Goal: Task Accomplishment & Management: Use online tool/utility

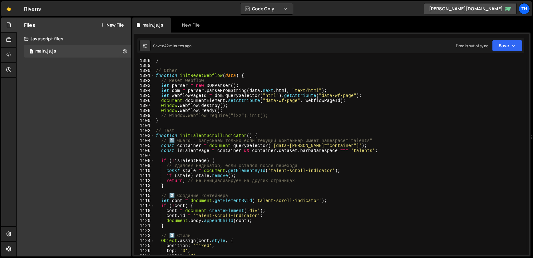
scroll to position [5437, 0]
click at [153, 136] on span at bounding box center [152, 135] width 3 height 5
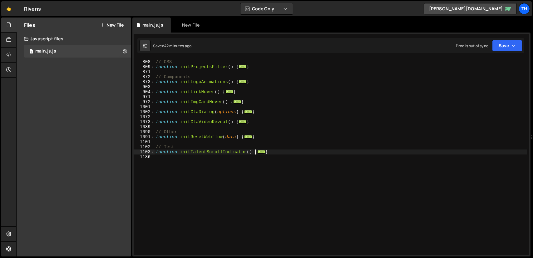
scroll to position [224, 0]
click at [156, 151] on div "// CMS function initProjectsFilter ( ) { ... } // Components function initLogoA…" at bounding box center [341, 157] width 372 height 206
click at [153, 151] on span at bounding box center [152, 151] width 3 height 5
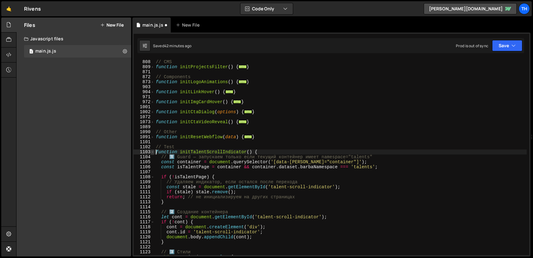
click at [152, 151] on span at bounding box center [152, 151] width 3 height 5
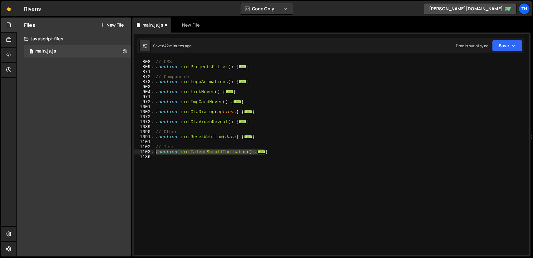
drag, startPoint x: 270, startPoint y: 152, endPoint x: 155, endPoint y: 154, distance: 115.3
click at [155, 154] on div "// CMS function initProjectsFilter ( ) { ... } // Components function initLogoA…" at bounding box center [341, 157] width 372 height 206
click at [275, 154] on div "// CMS function initProjectsFilter ( ) { ... } // Components function initLogoA…" at bounding box center [341, 157] width 372 height 196
drag, startPoint x: 275, startPoint y: 151, endPoint x: 156, endPoint y: 150, distance: 119.9
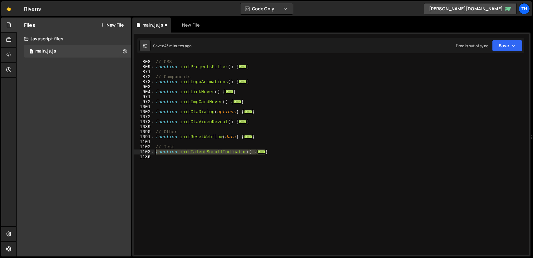
click at [156, 150] on div "// CMS function initProjectsFilter ( ) { ... } // Components function initLogoA…" at bounding box center [341, 157] width 372 height 206
type textarea "function initTalentScrollIndicator() { // 1️⃣ Guard — запускаем только если тек…"
paste textarea "}"
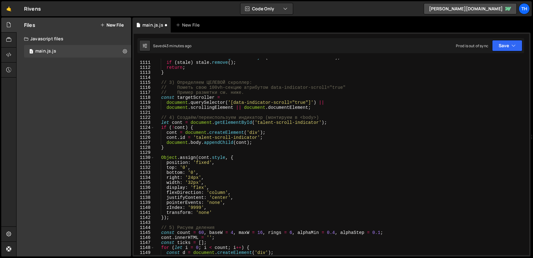
scroll to position [260, 0]
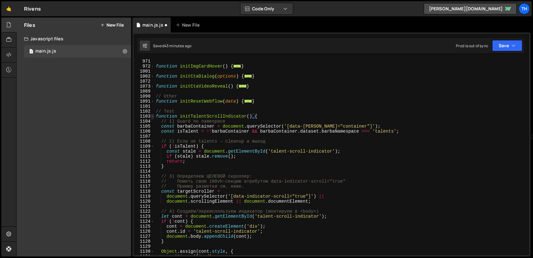
click at [153, 116] on span at bounding box center [152, 116] width 3 height 5
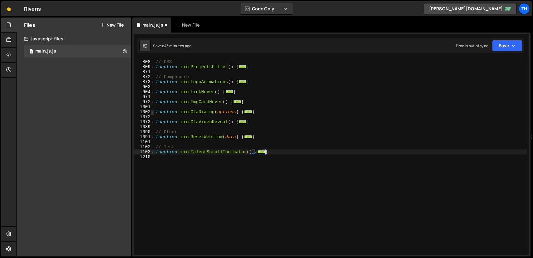
scroll to position [224, 0]
click at [215, 151] on div "// CMS function initProjectsFilter ( ) { ... } // Components function initLogoA…" at bounding box center [341, 157] width 372 height 206
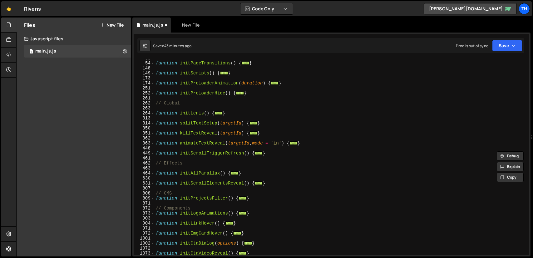
scroll to position [0, 0]
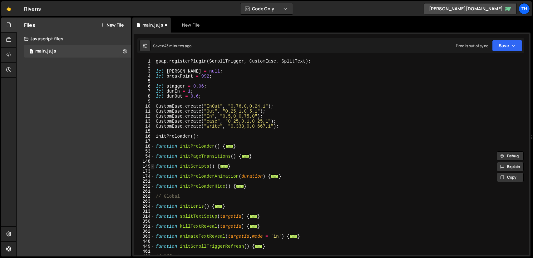
click at [153, 166] on span at bounding box center [152, 166] width 3 height 5
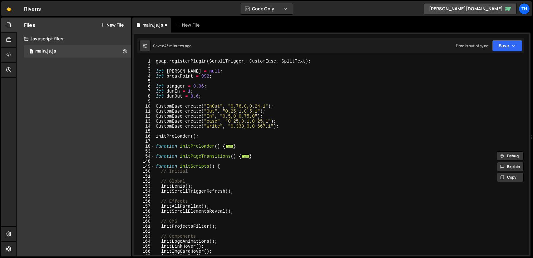
scroll to position [112, 0]
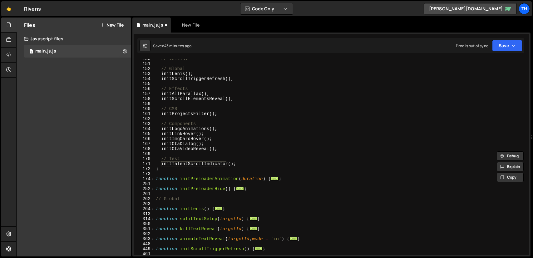
click at [188, 165] on div "// Initial // Global initLenis ( ) ; initScrollTriggerRefresh ( ) ; // Effects …" at bounding box center [341, 159] width 372 height 206
click at [511, 46] on button "Save" at bounding box center [507, 45] width 30 height 11
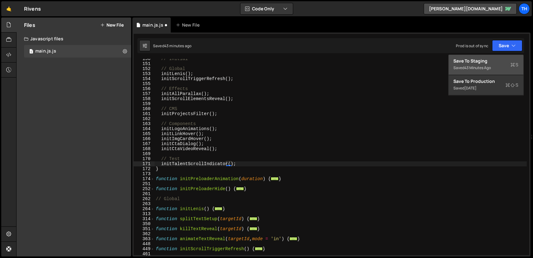
click at [493, 59] on div "Save to Staging S" at bounding box center [486, 61] width 65 height 6
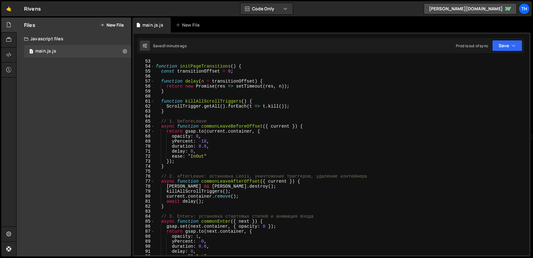
scroll to position [185, 0]
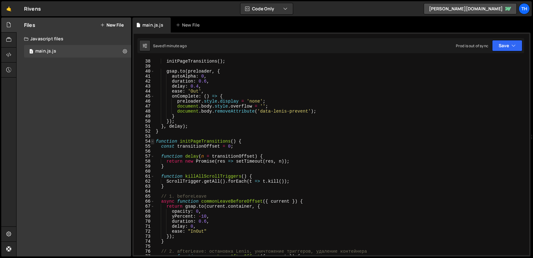
click at [153, 142] on span at bounding box center [152, 141] width 3 height 5
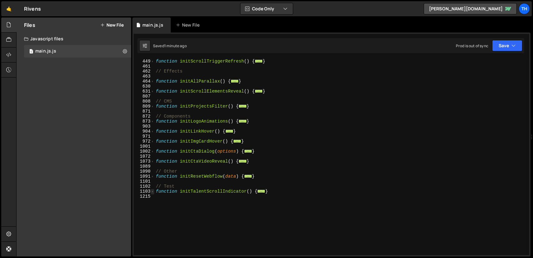
click at [153, 191] on span at bounding box center [152, 191] width 3 height 5
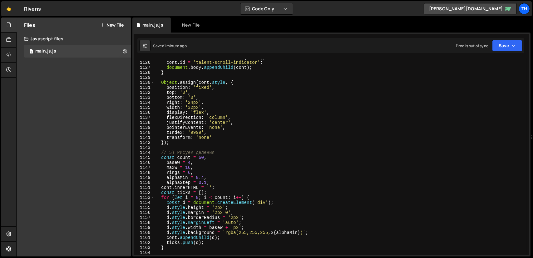
scroll to position [447, 0]
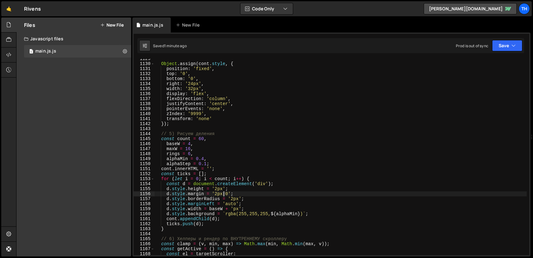
click at [225, 194] on div "Object . assign ( cont . style , { position : 'fixed' , top : '0' , bottom : '0…" at bounding box center [341, 159] width 372 height 206
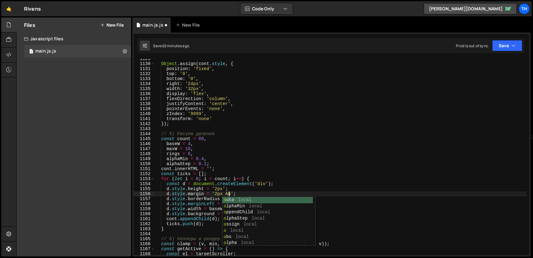
scroll to position [0, 5]
click at [207, 204] on div "Object . assign ( cont . style , { position : 'fixed' , top : '0' , bottom : '0…" at bounding box center [341, 159] width 372 height 206
type textarea "d.style.marginLeft = 'auto';"
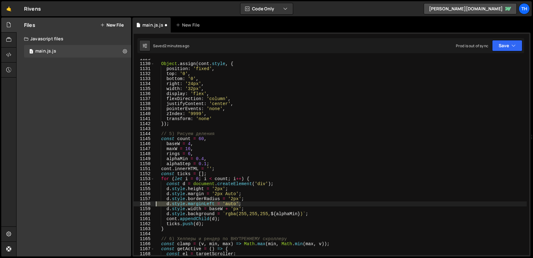
drag, startPoint x: 240, startPoint y: 203, endPoint x: 152, endPoint y: 202, distance: 87.5
click at [152, 202] on div "d.style.marginLeft = 'auto'; 1129 1130 1131 1132 1133 1134 1135 1136 1137 1138 …" at bounding box center [332, 157] width 396 height 196
type textarea "d.style.borderRadius = '2px';"
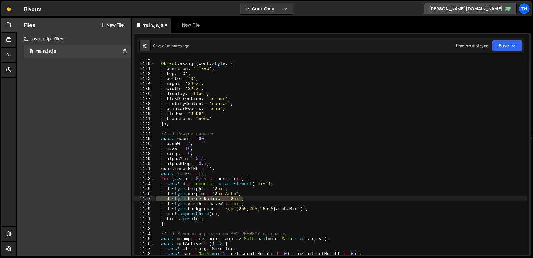
drag, startPoint x: 247, startPoint y: 199, endPoint x: 155, endPoint y: 198, distance: 91.8
click at [155, 198] on div "Object . assign ( cont . style , { position : 'fixed' , top : '0' , bottom : '0…" at bounding box center [341, 159] width 372 height 206
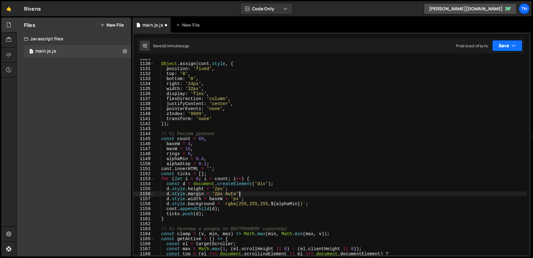
click at [502, 44] on button "Save" at bounding box center [507, 45] width 30 height 11
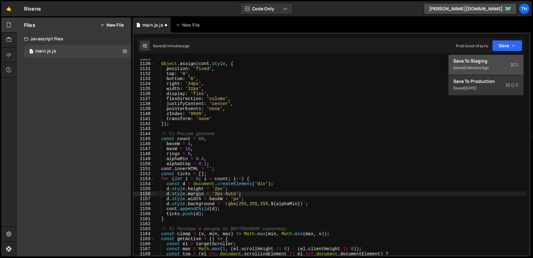
click at [489, 57] on button "Save to Staging S Saved 2 minutes ago" at bounding box center [486, 65] width 75 height 20
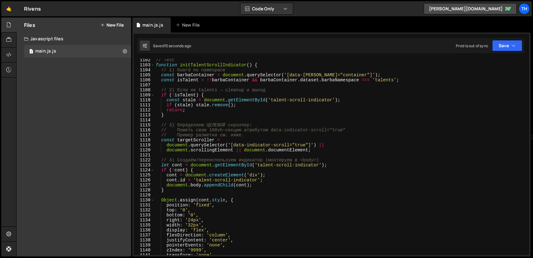
scroll to position [5395, 0]
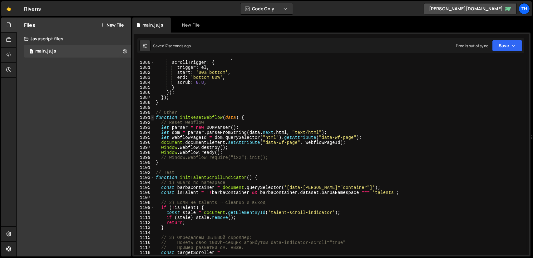
click at [153, 118] on span at bounding box center [152, 117] width 3 height 5
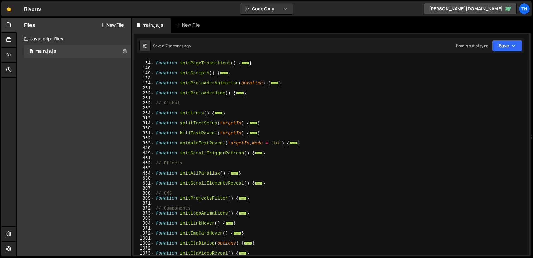
scroll to position [0, 0]
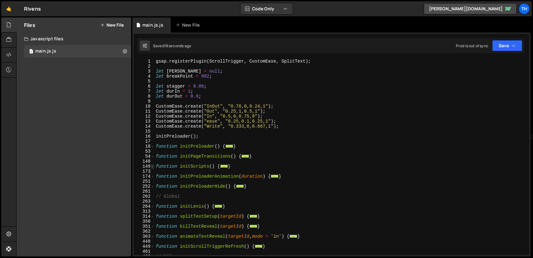
click at [154, 166] on span at bounding box center [152, 166] width 3 height 5
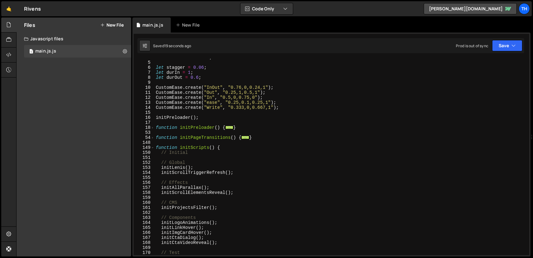
scroll to position [75, 0]
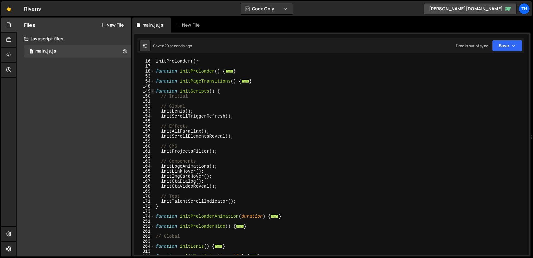
click at [154, 92] on span at bounding box center [152, 91] width 3 height 5
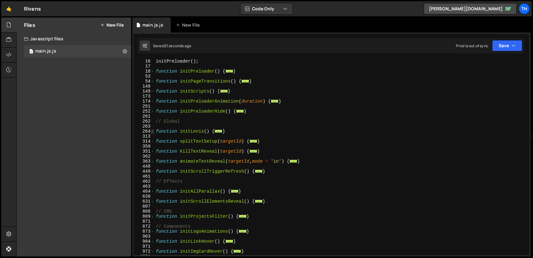
click at [153, 131] on span at bounding box center [152, 131] width 3 height 5
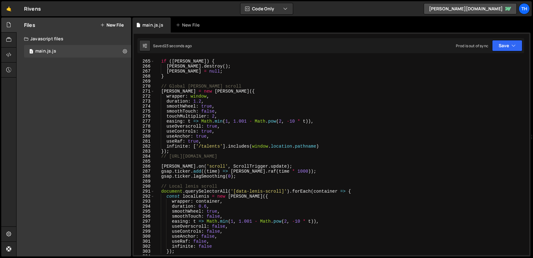
scroll to position [150, 0]
drag, startPoint x: 279, startPoint y: 189, endPoint x: 234, endPoint y: 190, distance: 45.0
click at [234, 190] on div "if ( lenis ) { lenis . destroy ( ) ; lenis = null ; } // Global lenis scroll le…" at bounding box center [341, 162] width 372 height 206
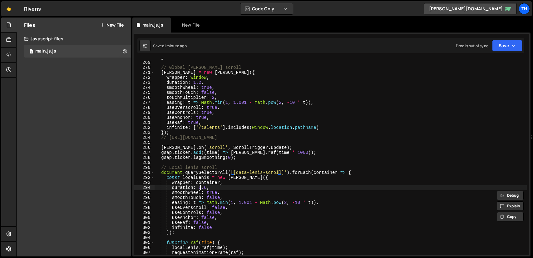
click at [200, 187] on div "} // Global lenis scroll lenis = new Lenis ({ wrapper : window , duration : 1.2…" at bounding box center [341, 158] width 372 height 206
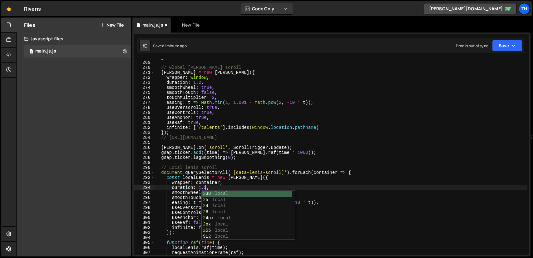
scroll to position [0, 3]
click at [300, 167] on div "} // Global lenis scroll lenis = new Lenis ({ wrapper : window , duration : 1.2…" at bounding box center [341, 158] width 372 height 206
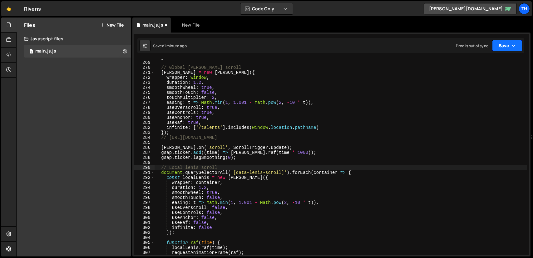
click at [501, 48] on button "Save" at bounding box center [507, 45] width 30 height 11
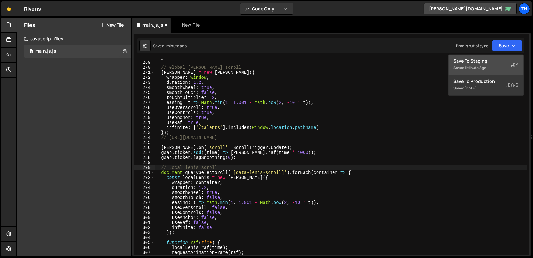
click at [478, 61] on div "Save to Staging S" at bounding box center [486, 61] width 65 height 6
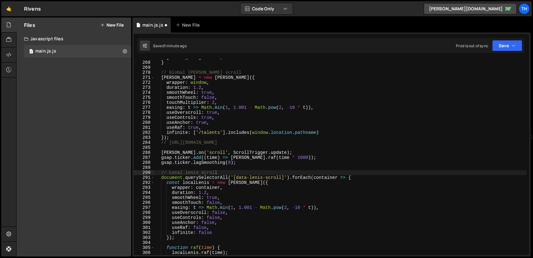
scroll to position [1338, 0]
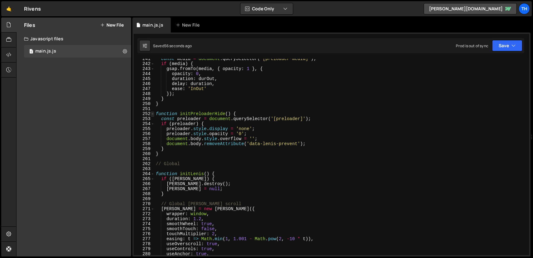
click at [153, 113] on span at bounding box center [152, 113] width 3 height 5
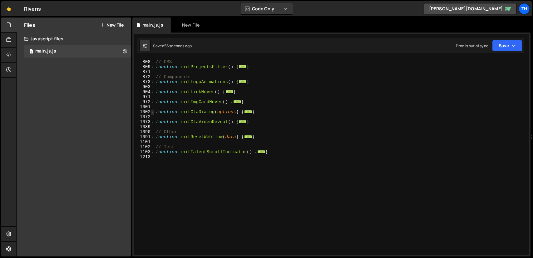
scroll to position [224, 0]
click at [152, 152] on span at bounding box center [152, 151] width 3 height 5
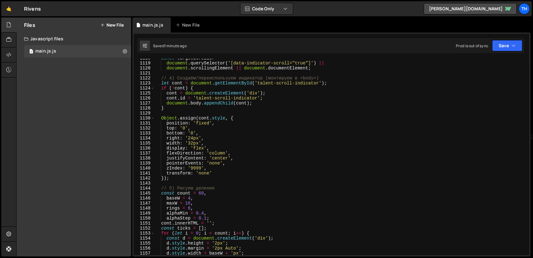
scroll to position [430, 0]
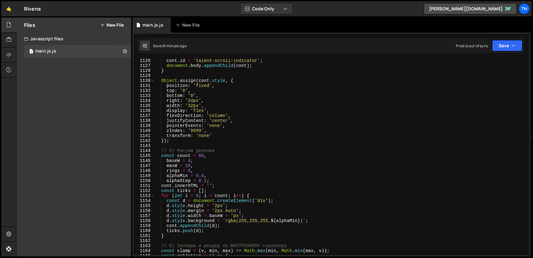
click at [215, 205] on div "cont . id = 'talent-scroll-indicator' ; document . body . appendChild ( cont ) …" at bounding box center [341, 161] width 372 height 206
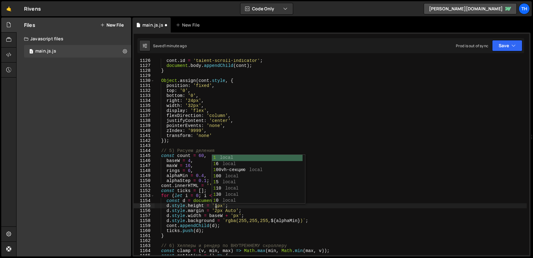
scroll to position [0, 4]
click at [244, 213] on div "cont . id = 'talent-scroll-indicator' ; document . body . appendChild ( cont ) …" at bounding box center [341, 161] width 372 height 206
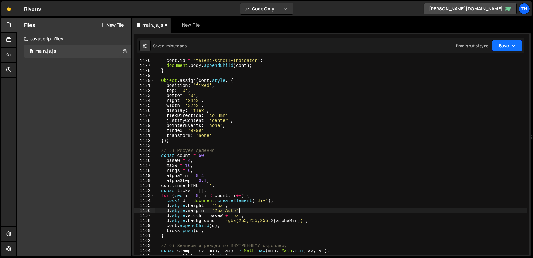
click at [508, 49] on button "Save" at bounding box center [507, 45] width 30 height 11
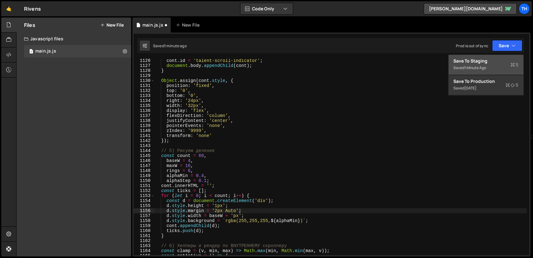
click at [496, 64] on div "Save to Staging S" at bounding box center [486, 61] width 65 height 6
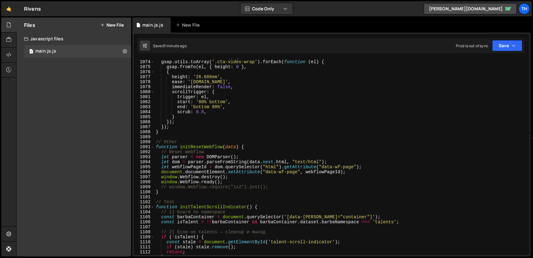
scroll to position [5328, 0]
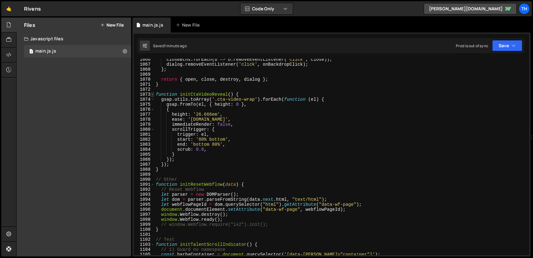
click at [153, 94] on span at bounding box center [152, 94] width 3 height 5
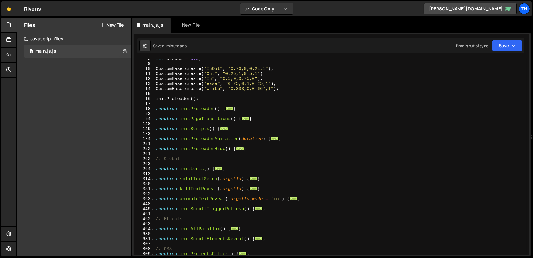
scroll to position [56, 0]
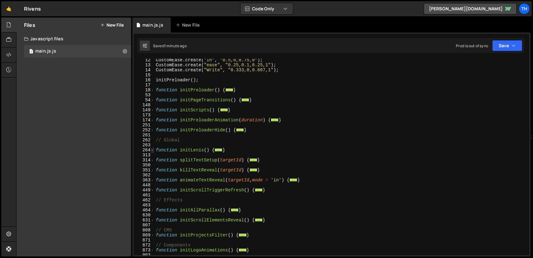
click at [153, 151] on span at bounding box center [152, 149] width 3 height 5
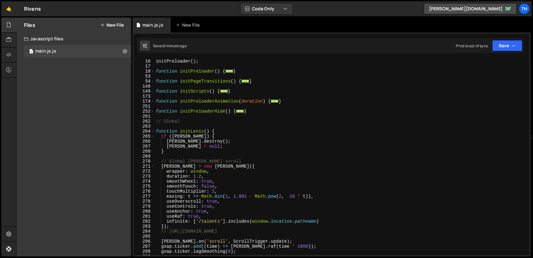
scroll to position [169, 0]
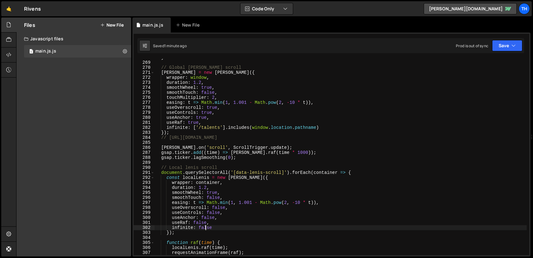
click at [205, 228] on div "} // Global lenis scroll lenis = new Lenis ({ wrapper : window , duration : 1.2…" at bounding box center [341, 158] width 372 height 206
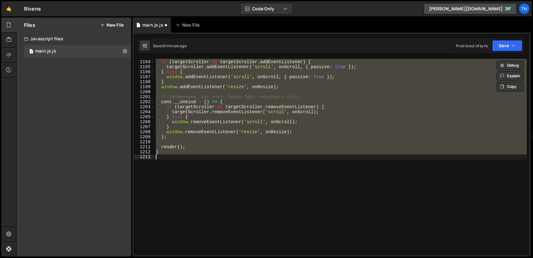
scroll to position [5966, 0]
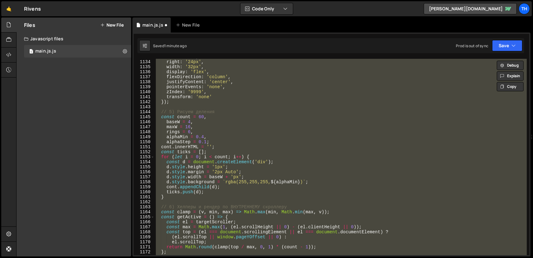
drag, startPoint x: 105, startPoint y: 129, endPoint x: 110, endPoint y: 131, distance: 4.9
click at [105, 129] on div "Files New File Javascript files 1 main.js.js 0 CSS files Copy share link Edit F…" at bounding box center [74, 136] width 115 height 239
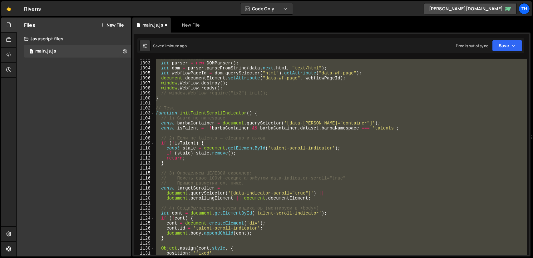
scroll to position [5441, 0]
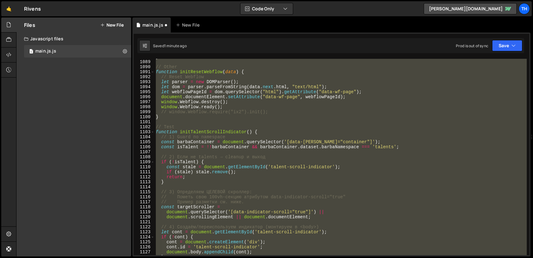
click at [185, 94] on div "} // Other function initResetWebflow ( data ) { // Reset Webflow let parser = n…" at bounding box center [341, 157] width 372 height 196
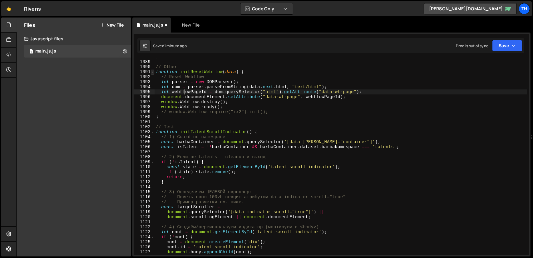
click at [152, 71] on span at bounding box center [152, 71] width 3 height 5
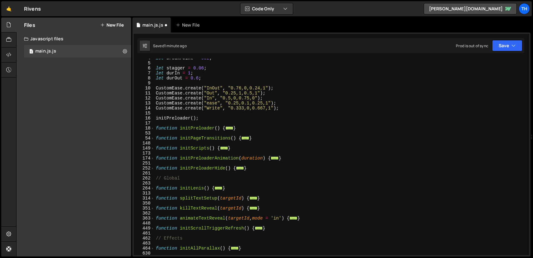
scroll to position [0, 0]
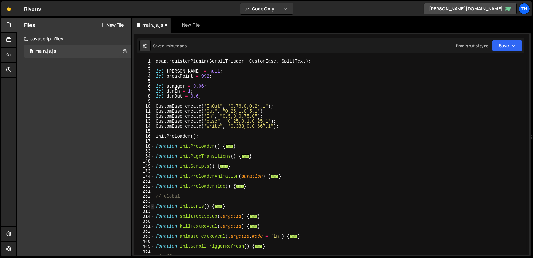
click at [153, 205] on span at bounding box center [152, 206] width 3 height 5
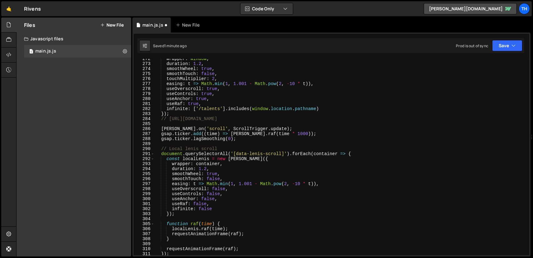
scroll to position [187, 0]
click at [206, 209] on div "wrapper : window , duration : 1.2 , smoothWheel : true , smoothTouch : false , …" at bounding box center [341, 159] width 372 height 206
drag, startPoint x: 206, startPoint y: 209, endPoint x: 210, endPoint y: 212, distance: 4.6
click at [206, 210] on div "wrapper : window , duration : 1.2 , smoothWheel : true , smoothTouch : false , …" at bounding box center [341, 159] width 372 height 206
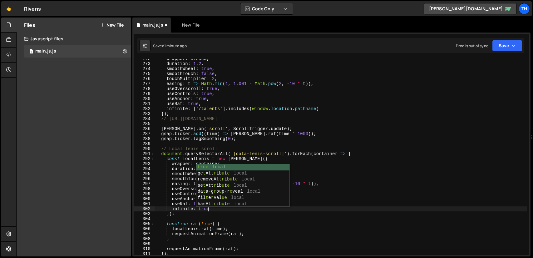
scroll to position [0, 3]
click at [506, 45] on button "Save" at bounding box center [507, 45] width 30 height 11
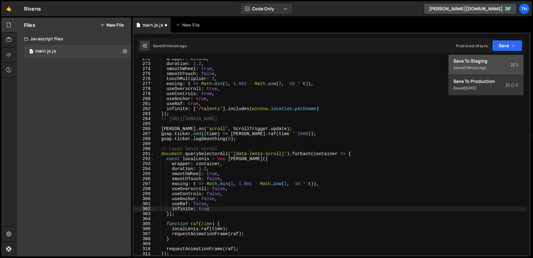
click at [496, 58] on div "Save to Staging S" at bounding box center [486, 61] width 65 height 6
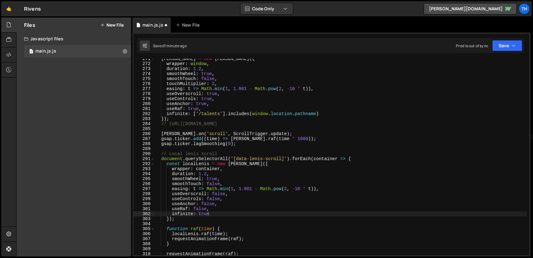
scroll to position [1357, 0]
type textarea "useOverscroll: false,"
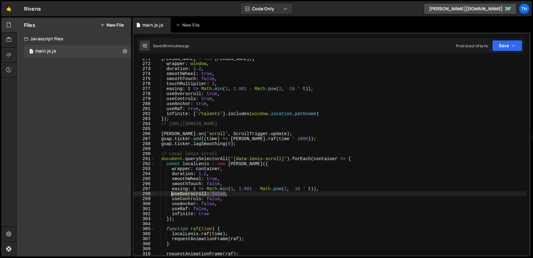
drag, startPoint x: 230, startPoint y: 193, endPoint x: 172, endPoint y: 195, distance: 57.8
click at [172, 195] on div "lenis = new Lenis ({ wrapper : window , duration : 1.2 , smoothWheel : true , s…" at bounding box center [341, 159] width 372 height 206
click at [9, 10] on link "🤙" at bounding box center [8, 8] width 15 height 15
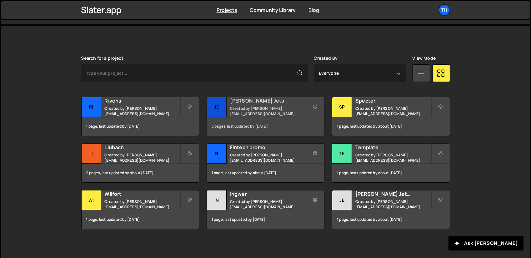
scroll to position [156, 0]
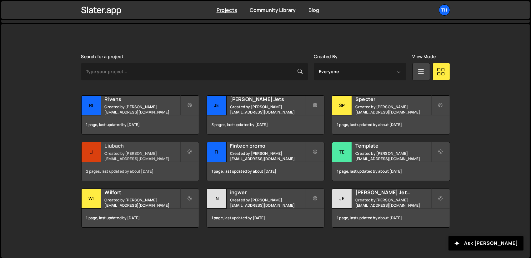
click at [119, 147] on h2 "Liubach" at bounding box center [142, 145] width 75 height 7
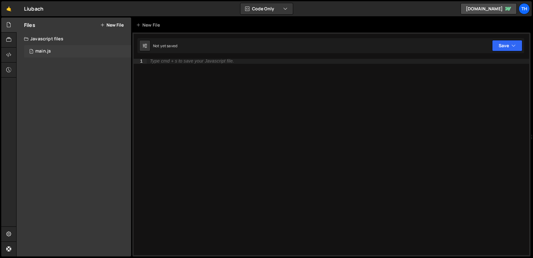
click at [50, 51] on div "main.js" at bounding box center [43, 51] width 16 height 6
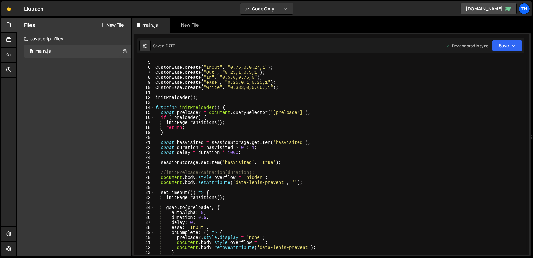
scroll to position [37, 0]
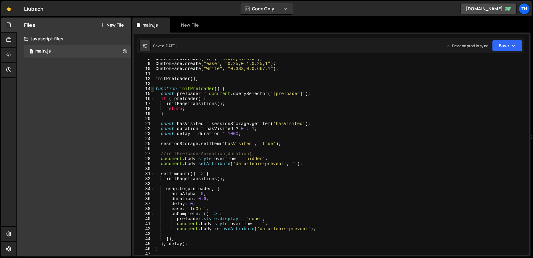
type textarea "gsap.registerPlugin(ScrollTrigger, CustomEase);"
click at [153, 88] on span at bounding box center [152, 88] width 3 height 5
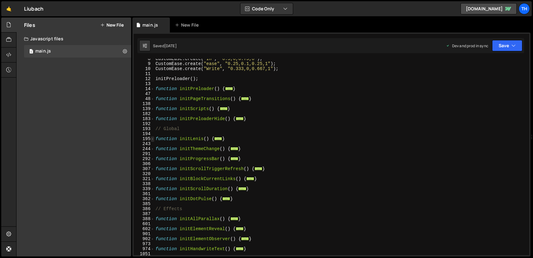
click at [152, 139] on span at bounding box center [152, 138] width 3 height 5
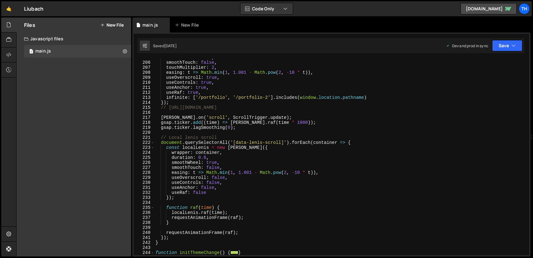
scroll to position [131, 0]
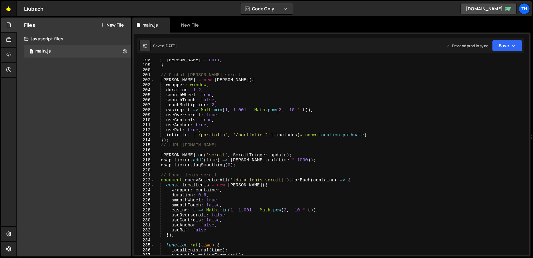
click at [9, 10] on link "🤙" at bounding box center [8, 8] width 15 height 15
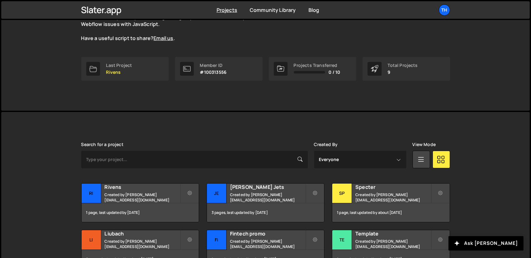
scroll to position [156, 0]
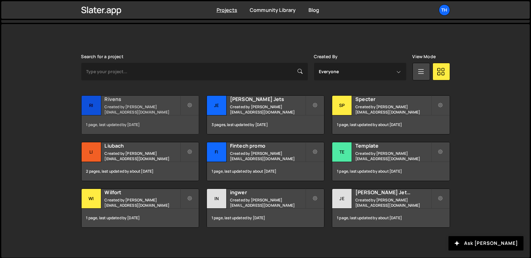
click at [120, 101] on h2 "Rivens" at bounding box center [142, 99] width 75 height 7
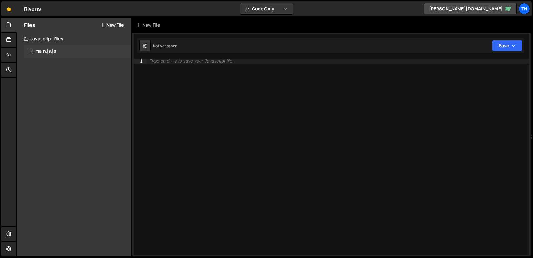
click at [78, 52] on div "1 main.js.js 0" at bounding box center [77, 51] width 107 height 12
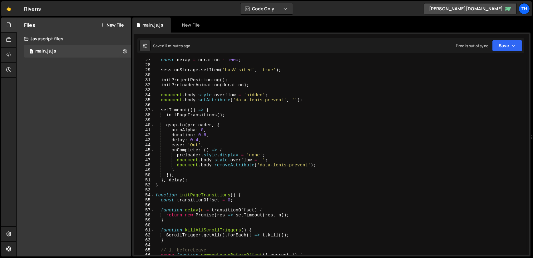
scroll to position [150, 0]
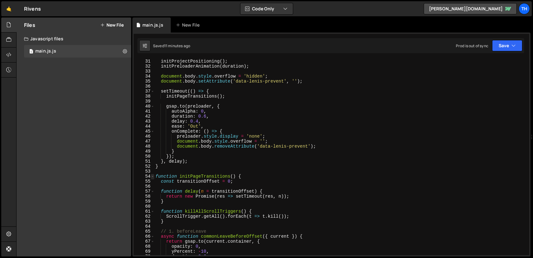
click at [152, 176] on span at bounding box center [152, 176] width 3 height 5
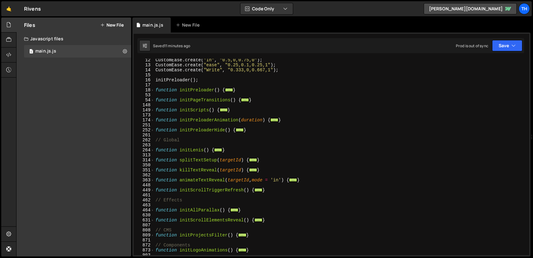
scroll to position [19, 0]
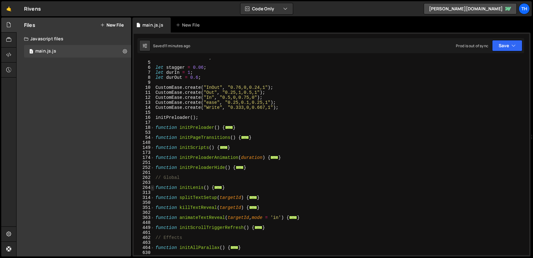
click at [154, 187] on span at bounding box center [152, 187] width 3 height 5
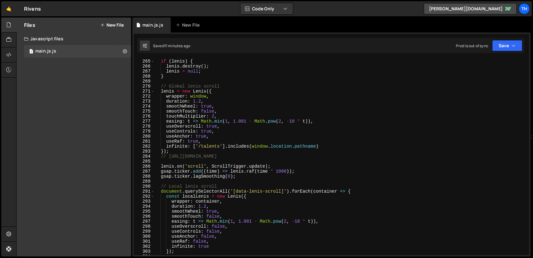
scroll to position [169, 0]
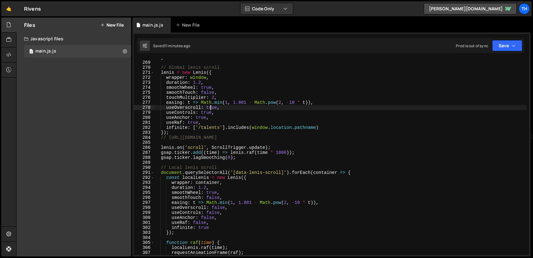
click at [209, 107] on div "} // Global lenis scroll lenis = new Lenis ({ wrapper : window , duration : 1.2…" at bounding box center [340, 158] width 373 height 206
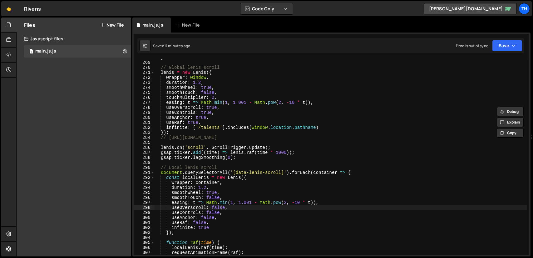
click at [220, 209] on div "} // Global lenis scroll lenis = new Lenis ({ wrapper : window , duration : 1.2…" at bounding box center [340, 158] width 373 height 206
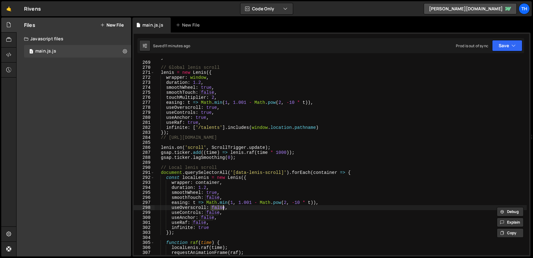
paste textarea "tru"
click at [211, 214] on div "} // Global lenis scroll lenis = new Lenis ({ wrapper : window , duration : 1.2…" at bounding box center [340, 158] width 373 height 206
paste textarea "tru"
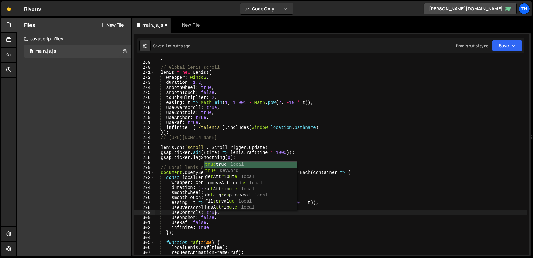
click at [207, 218] on div "} // Global lenis scroll lenis = new Lenis ({ wrapper : window , duration : 1.2…" at bounding box center [340, 158] width 373 height 206
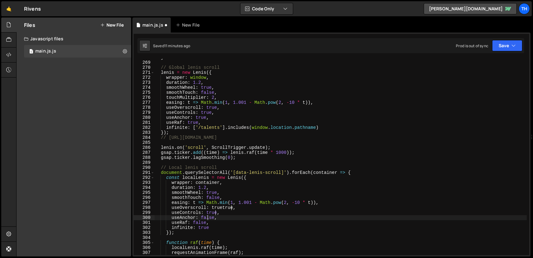
click at [207, 218] on div "} // Global lenis scroll lenis = new Lenis ({ wrapper : window , duration : 1.2…" at bounding box center [340, 158] width 373 height 206
click at [197, 222] on div "} // Global lenis scroll lenis = new Lenis ({ wrapper : window , duration : 1.2…" at bounding box center [340, 158] width 373 height 206
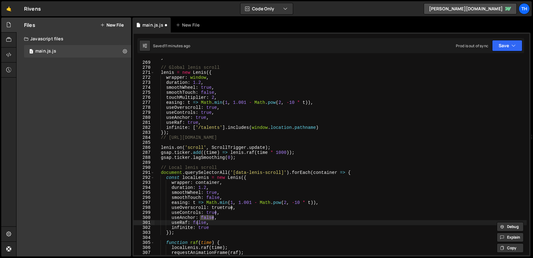
click at [198, 222] on div "} // Global lenis scroll lenis = new Lenis ({ wrapper : window , duration : 1.2…" at bounding box center [340, 158] width 373 height 206
paste textarea "tru"
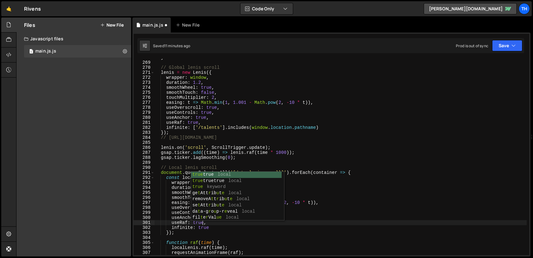
click at [232, 230] on div "} // Global lenis scroll lenis = new Lenis ({ wrapper : window , duration : 1.2…" at bounding box center [340, 158] width 373 height 206
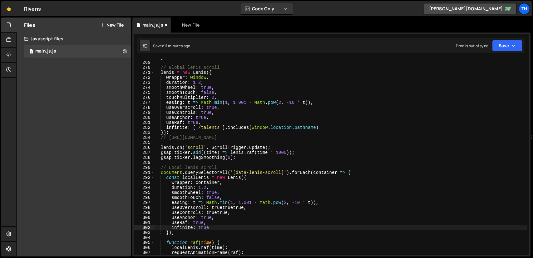
click at [224, 209] on div "} // Global lenis scroll lenis = new Lenis ({ wrapper : window , duration : 1.2…" at bounding box center [340, 158] width 373 height 206
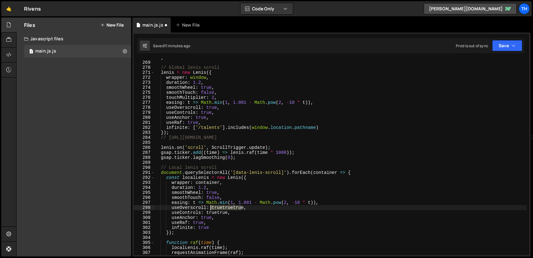
click at [224, 208] on div "} // Global lenis scroll lenis = new Lenis ({ wrapper : window , duration : 1.2…" at bounding box center [340, 158] width 373 height 206
paste textarea
click at [219, 213] on div "} // Global lenis scroll lenis = new Lenis ({ wrapper : window , duration : 1.2…" at bounding box center [340, 158] width 373 height 206
paste textarea
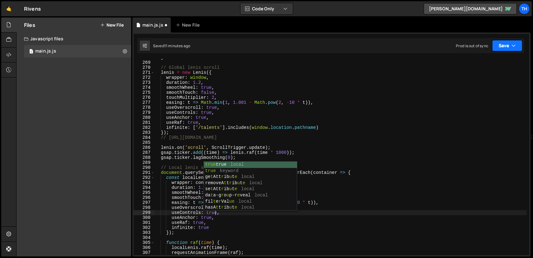
click at [506, 41] on button "Save" at bounding box center [507, 45] width 30 height 11
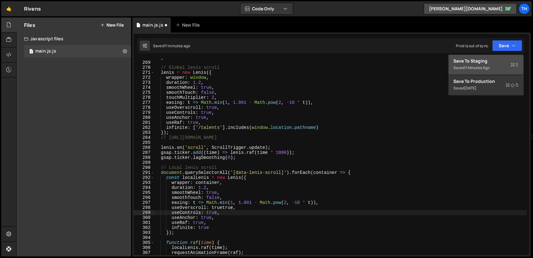
click at [483, 63] on div "Save to Staging S" at bounding box center [486, 61] width 65 height 6
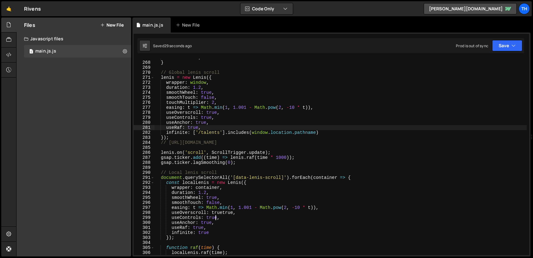
click at [232, 129] on div "lenis = null ; } // Global lenis scroll lenis = new Lenis ({ wrapper : window ,…" at bounding box center [340, 158] width 373 height 206
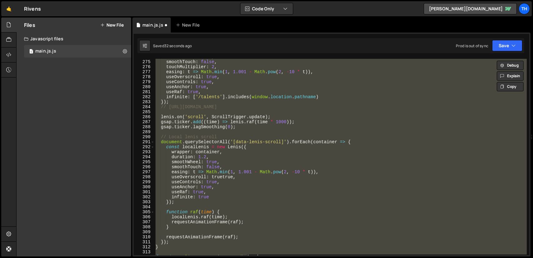
scroll to position [124, 0]
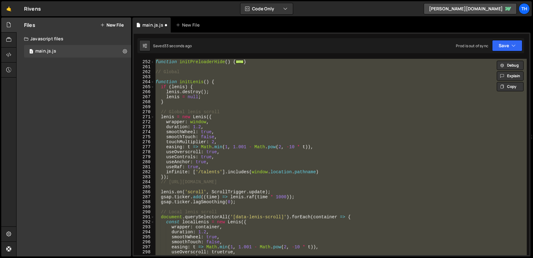
click at [196, 160] on div "function initPreloaderHide ( ) { ... } // Global function initLenis ( ) { if ( …" at bounding box center [340, 157] width 373 height 196
click at [196, 160] on div "function initPreloaderHide ( ) { ... } // Global function initLenis ( ) { if ( …" at bounding box center [340, 157] width 373 height 206
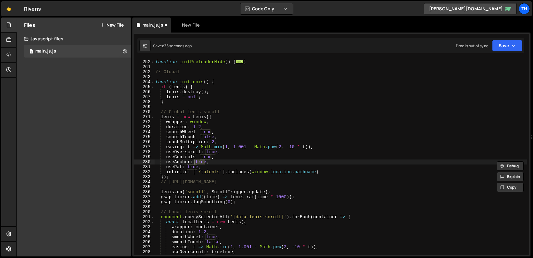
scroll to position [199, 0]
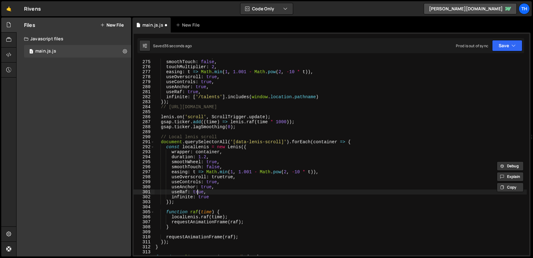
click at [199, 191] on div "smoothWheel : true , smoothTouch : false , touchMultiplier : 2 , easing : t => …" at bounding box center [340, 157] width 373 height 206
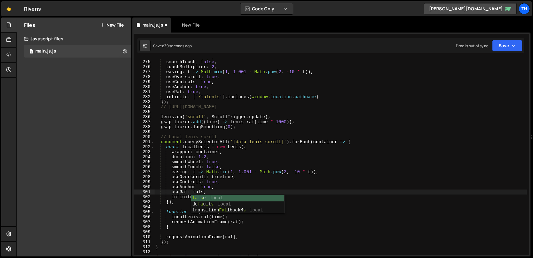
scroll to position [0, 3]
click at [197, 191] on div "smoothWheel : true , smoothTouch : false , touchMultiplier : 2 , easing : t => …" at bounding box center [340, 157] width 373 height 206
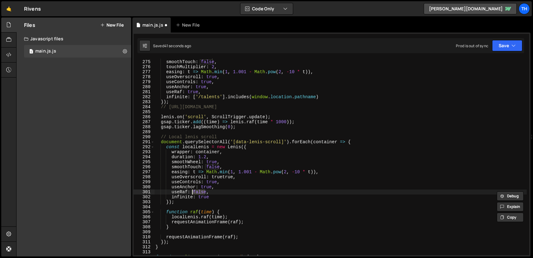
click at [206, 187] on div "smoothWheel : true , smoothTouch : false , touchMultiplier : 2 , easing : t => …" at bounding box center [340, 157] width 373 height 206
paste textarea "fals"
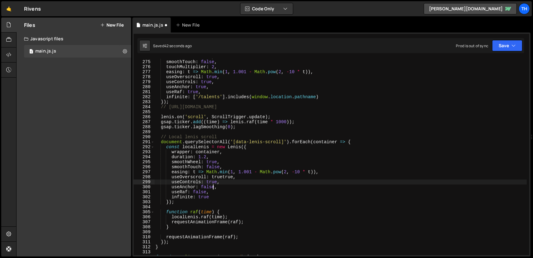
click at [210, 180] on div "smoothWheel : true , smoothTouch : false , touchMultiplier : 2 , easing : t => …" at bounding box center [340, 157] width 373 height 206
paste textarea "fals"
click at [514, 47] on icon "button" at bounding box center [514, 45] width 4 height 6
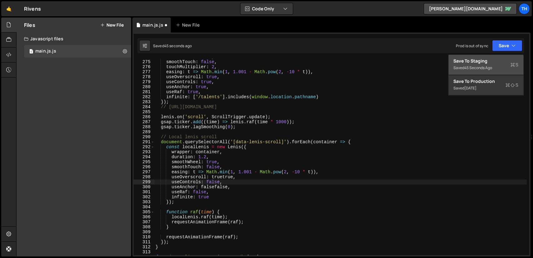
click at [498, 58] on div "Save to Staging S" at bounding box center [486, 61] width 65 height 6
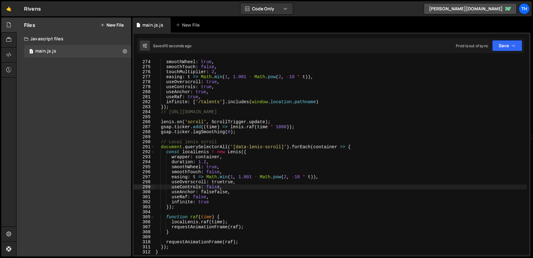
click at [221, 181] on div "duration : 1.2 , smoothWheel : true , smoothTouch : false , touchMultiplier : 2…" at bounding box center [340, 157] width 373 height 206
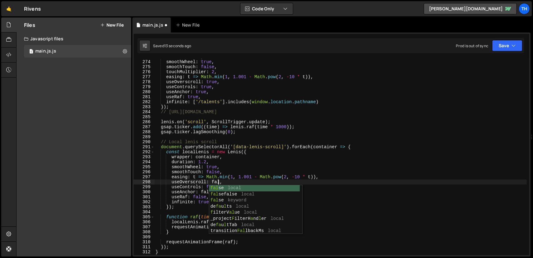
scroll to position [0, 4]
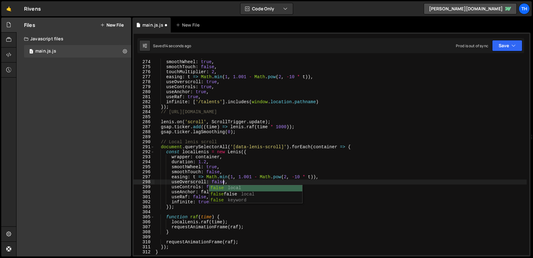
click at [183, 192] on div "duration : 1.2 , smoothWheel : true , smoothTouch : false , touchMultiplier : 2…" at bounding box center [340, 157] width 373 height 206
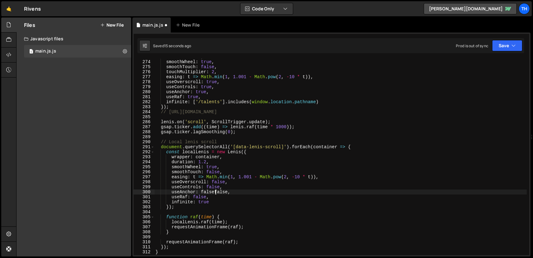
click at [216, 191] on div "duration : 1.2 , smoothWheel : true , smoothTouch : false , touchMultiplier : 2…" at bounding box center [340, 157] width 373 height 206
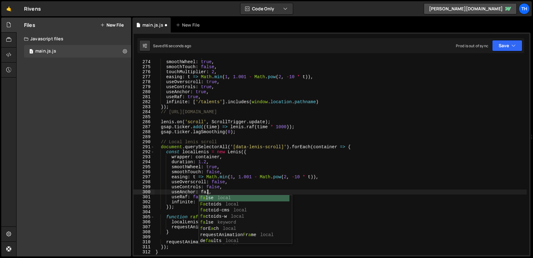
scroll to position [0, 4]
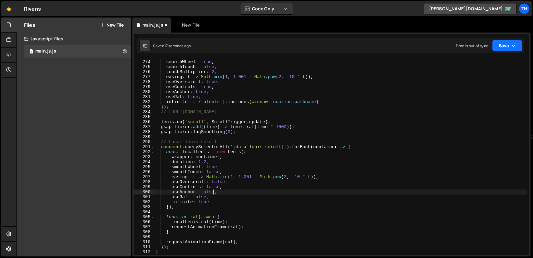
click at [518, 45] on button "Save" at bounding box center [507, 45] width 30 height 11
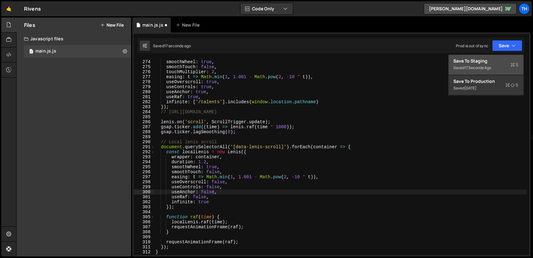
click at [488, 57] on button "Save to Staging S Saved 17 seconds ago" at bounding box center [486, 65] width 75 height 20
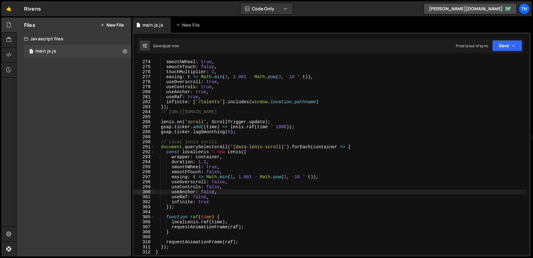
click at [214, 183] on div "duration : 1.2 , smoothWheel : true , smoothTouch : false , touchMultiplier : 2…" at bounding box center [340, 157] width 373 height 206
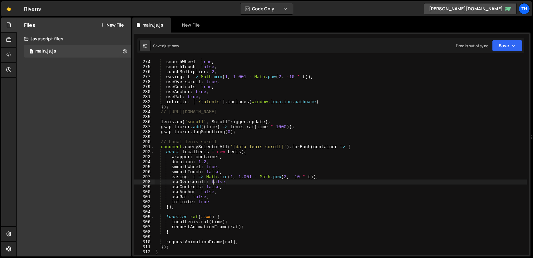
drag, startPoint x: 214, startPoint y: 183, endPoint x: 234, endPoint y: 191, distance: 21.4
click at [214, 183] on div "duration : 1.2 , smoothWheel : true , smoothTouch : false , touchMultiplier : 2…" at bounding box center [340, 157] width 373 height 206
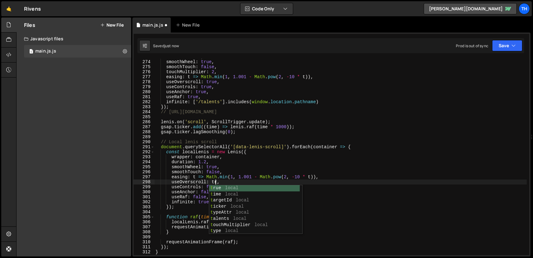
scroll to position [0, 4]
click at [500, 53] on div "1 Type cmd + s to save your Javascript file. הההההההההההההההההההההההההההההההההה…" at bounding box center [331, 144] width 398 height 224
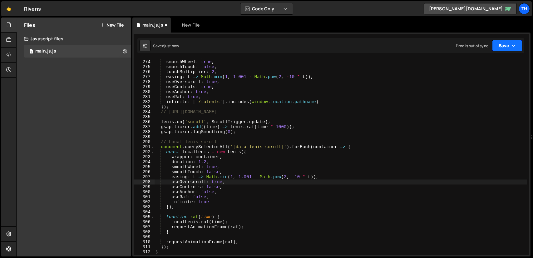
click at [502, 50] on button "Save" at bounding box center [507, 45] width 30 height 11
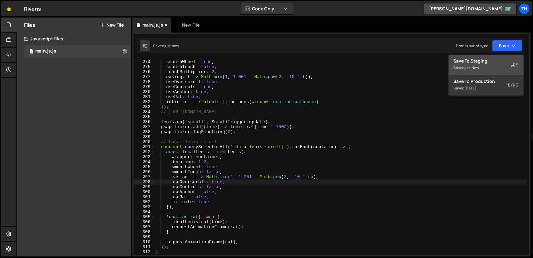
click at [492, 59] on div "Save to Staging S" at bounding box center [486, 61] width 65 height 6
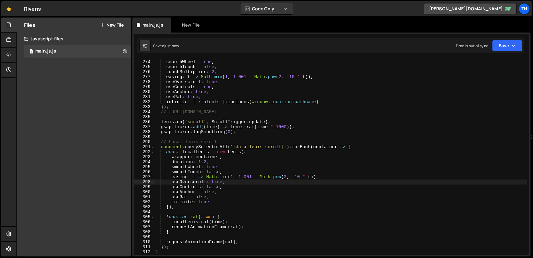
scroll to position [0, 4]
click at [216, 187] on div "duration : 1.2 , smoothWheel : true , smoothTouch : false , touchMultiplier : 2…" at bounding box center [340, 157] width 373 height 206
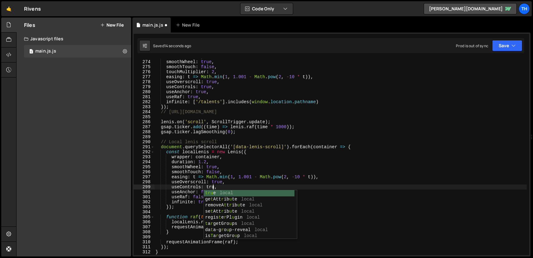
scroll to position [0, 4]
click at [504, 48] on button "Save" at bounding box center [507, 45] width 30 height 11
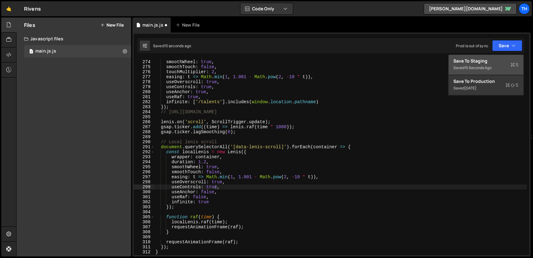
click at [495, 58] on div "Save to Staging S" at bounding box center [486, 61] width 65 height 6
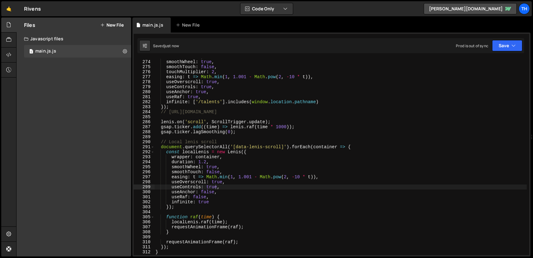
click at [204, 192] on div "duration : 1.2 , smoothWheel : true , smoothTouch : false , touchMultiplier : 2…" at bounding box center [340, 157] width 373 height 206
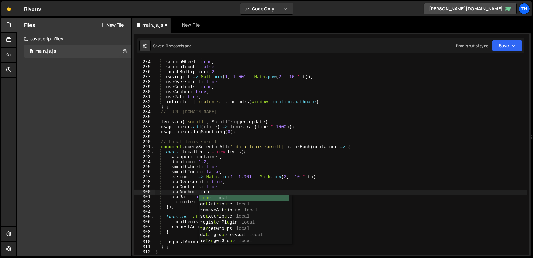
scroll to position [0, 3]
click at [187, 193] on div "duration : 1.2 , smoothWheel : true , smoothTouch : false , touchMultiplier : 2…" at bounding box center [340, 157] width 373 height 206
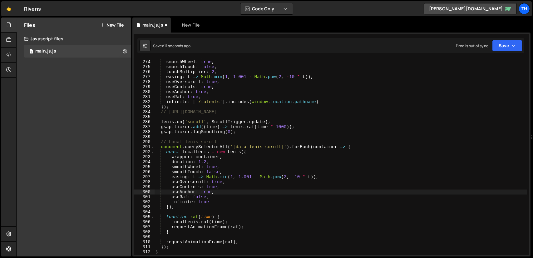
click at [197, 195] on div "duration : 1.2 , smoothWheel : true , smoothTouch : false , touchMultiplier : 2…" at bounding box center [340, 157] width 373 height 206
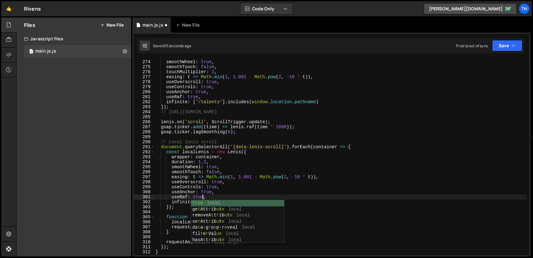
scroll to position [0, 3]
type textarea "useRaf: true,"
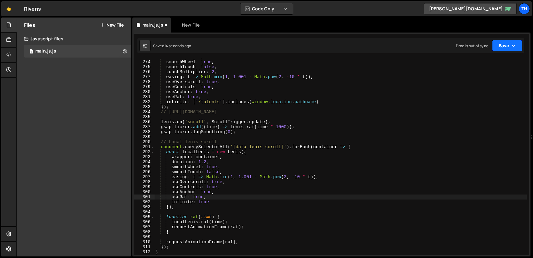
click at [508, 45] on button "Save" at bounding box center [507, 45] width 30 height 11
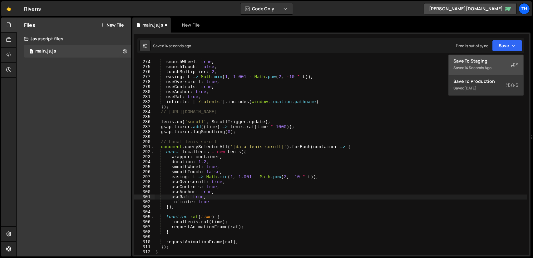
click at [493, 58] on div "Save to Staging S" at bounding box center [486, 61] width 65 height 6
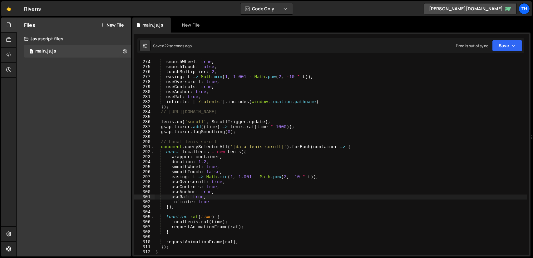
scroll to position [1425, 0]
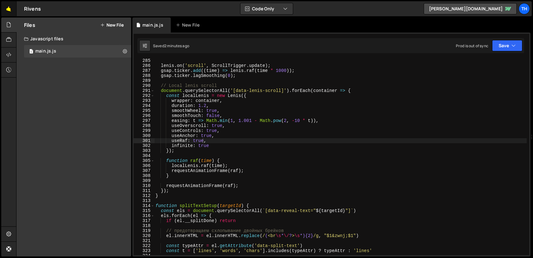
click at [2, 8] on link "🤙" at bounding box center [8, 8] width 15 height 15
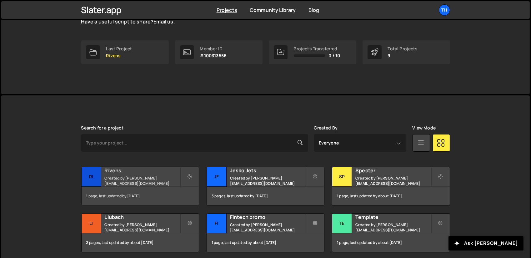
scroll to position [156, 0]
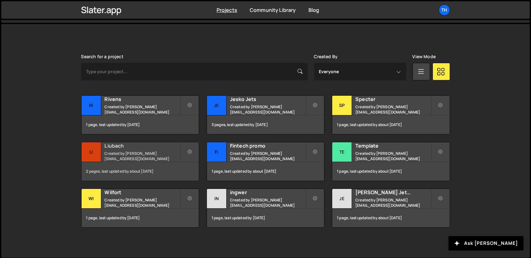
click at [135, 148] on h2 "Liubach" at bounding box center [142, 145] width 75 height 7
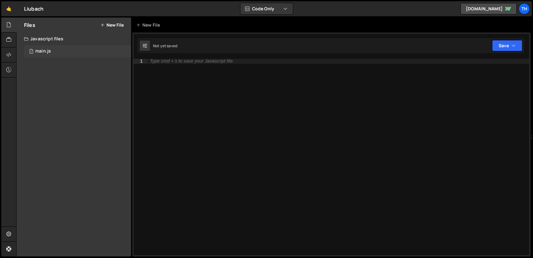
click at [46, 50] on div "main.js" at bounding box center [43, 51] width 16 height 6
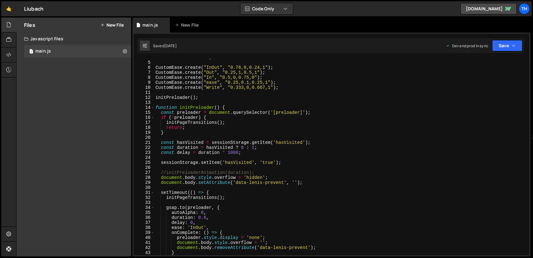
scroll to position [37, 0]
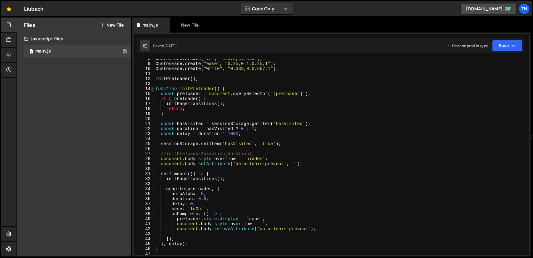
click at [152, 89] on span at bounding box center [152, 88] width 3 height 5
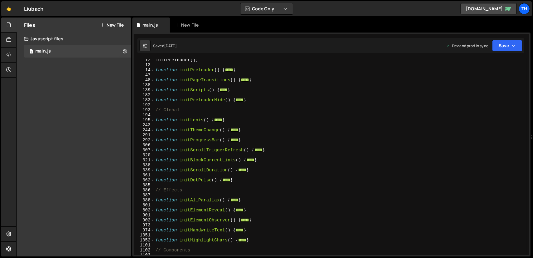
scroll to position [75, 0]
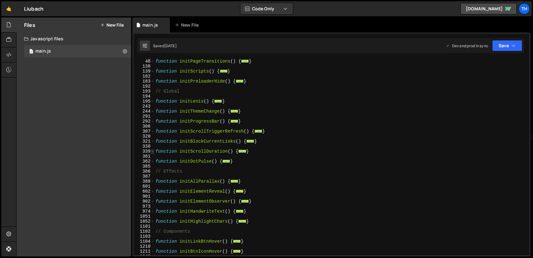
click at [152, 152] on span at bounding box center [152, 151] width 3 height 5
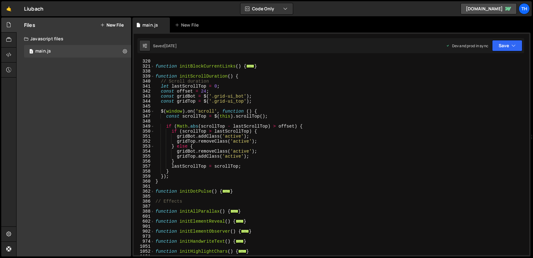
scroll to position [94, 0]
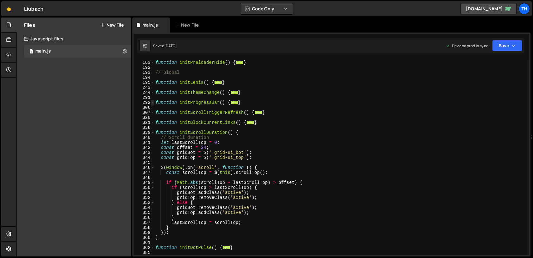
click at [153, 104] on span at bounding box center [152, 102] width 3 height 5
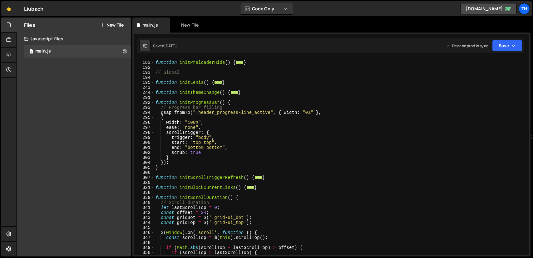
scroll to position [75, 0]
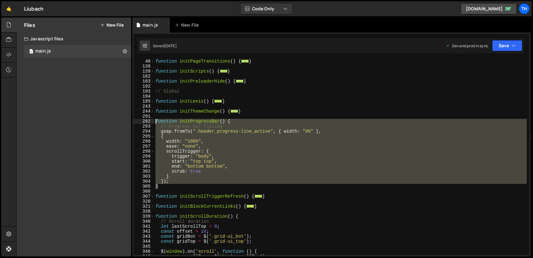
drag, startPoint x: 167, startPoint y: 185, endPoint x: 143, endPoint y: 120, distance: 69.3
click at [143, 120] on div "gsap.registerPlugin(ScrollTrigger, CustomEase); 48 138 139 182 183 192 193 194 …" at bounding box center [332, 157] width 396 height 196
type textarea "function initProgressBar() { // Progress bar filling"
click at [8, 7] on link "🤙" at bounding box center [8, 8] width 15 height 15
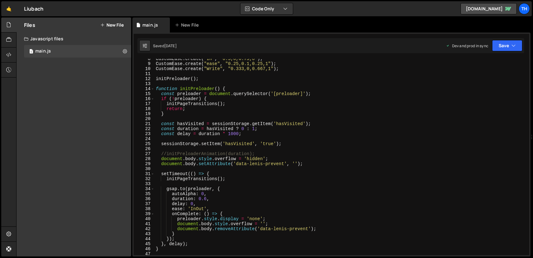
scroll to position [37, 0]
click at [153, 89] on span at bounding box center [152, 88] width 3 height 5
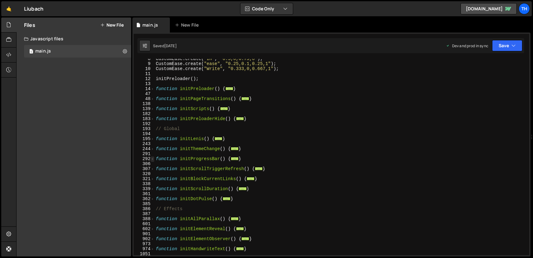
click at [151, 159] on span at bounding box center [152, 158] width 3 height 5
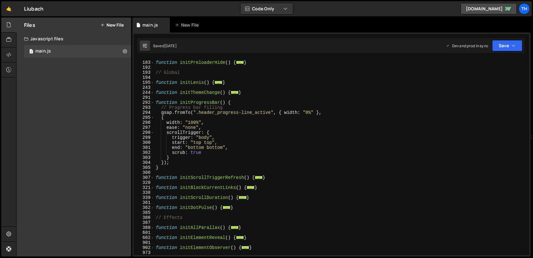
scroll to position [94, 0]
click at [152, 196] on span at bounding box center [152, 197] width 3 height 5
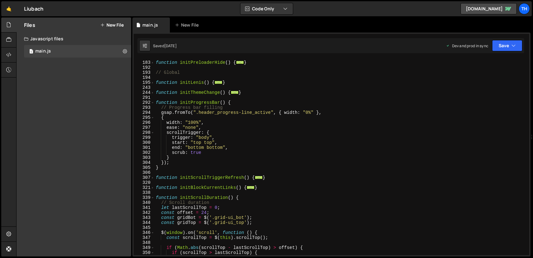
scroll to position [75, 0]
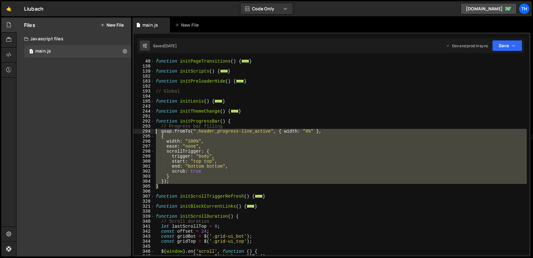
drag, startPoint x: 162, startPoint y: 186, endPoint x: 145, endPoint y: 131, distance: 57.9
click at [145, 131] on div "gsap.registerPlugin(ScrollTrigger, CustomEase); 48 138 139 182 183 192 193 194 …" at bounding box center [332, 157] width 396 height 196
click at [196, 134] on div "function initPageTransitions ( ) { ... } function initScripts ( ) { ... } funct…" at bounding box center [341, 157] width 372 height 196
type textarea "{"
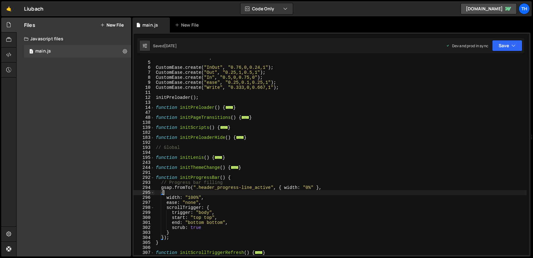
scroll to position [19, 0]
click at [11, 11] on link "🤙" at bounding box center [8, 8] width 15 height 15
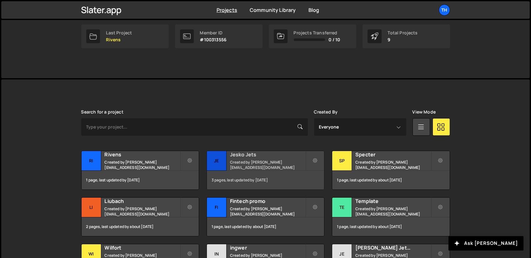
scroll to position [125, 0]
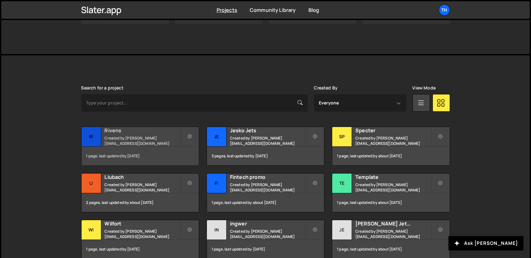
click at [142, 135] on div "Rivens Created by ivanchopei@thefirstthelast.agency" at bounding box center [140, 136] width 117 height 19
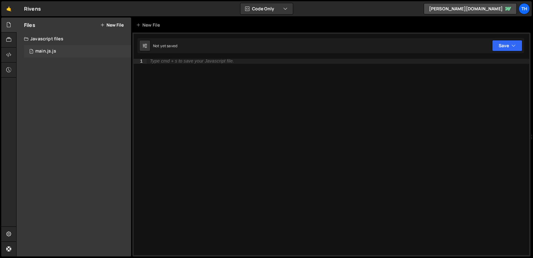
click at [77, 52] on div "1 main.js.js 0" at bounding box center [77, 51] width 107 height 12
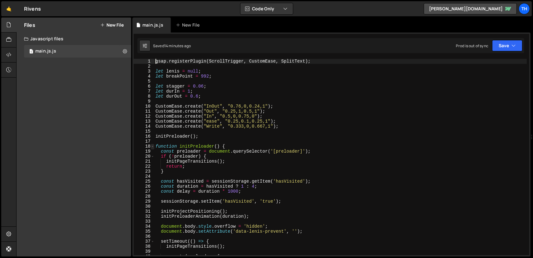
click at [154, 147] on span at bounding box center [152, 146] width 3 height 5
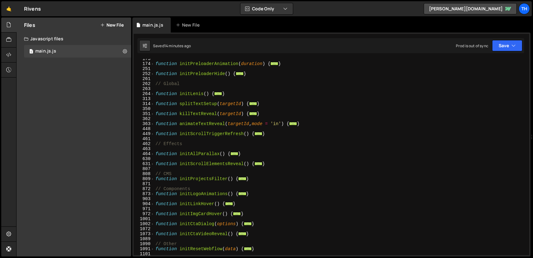
scroll to position [187, 0]
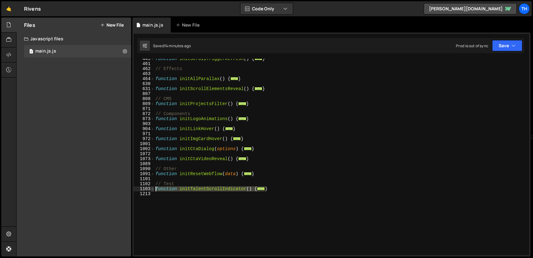
drag, startPoint x: 271, startPoint y: 189, endPoint x: 153, endPoint y: 187, distance: 118.1
click at [153, 187] on div "gsap.registerPlugin(ScrollTrigger, CustomEase, SplitText); 449 461 462 463 464 …" at bounding box center [332, 157] width 396 height 196
paste textarea "}"
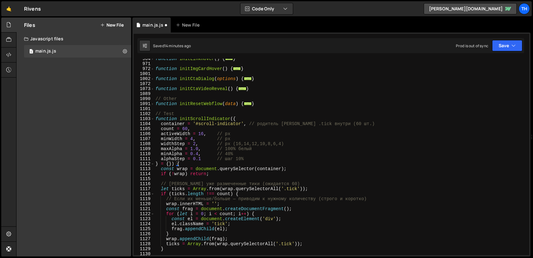
scroll to position [257, 0]
click at [152, 119] on span at bounding box center [152, 118] width 3 height 5
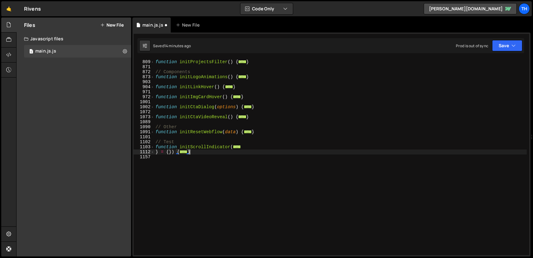
scroll to position [229, 0]
click at [207, 149] on div "// CMS function initProjectsFilter ( ) { ... } // Components function initLogoA…" at bounding box center [340, 157] width 373 height 206
click at [154, 147] on span at bounding box center [152, 146] width 3 height 5
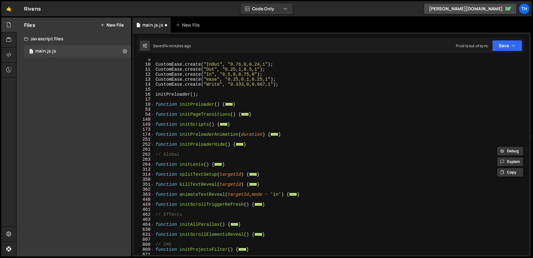
scroll to position [23, 0]
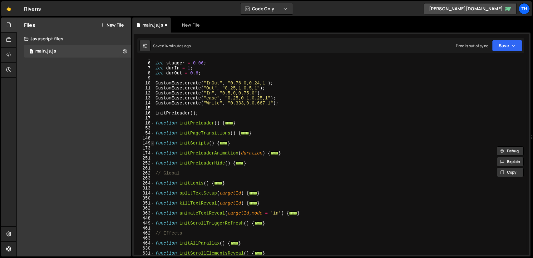
click at [153, 144] on span at bounding box center [152, 143] width 3 height 5
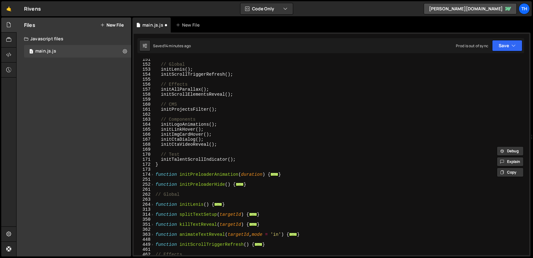
scroll to position [117, 0]
click at [189, 159] on div "// Global initLenis ( ) ; initScrollTriggerRefresh ( ) ; // Effects initAllPara…" at bounding box center [340, 160] width 373 height 206
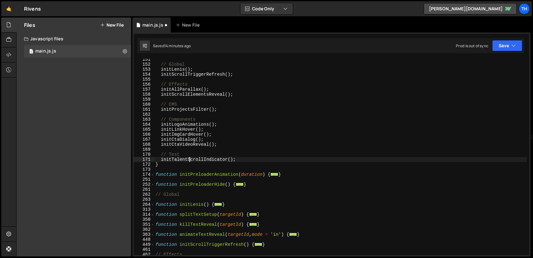
click at [189, 159] on div "// Global initLenis ( ) ; initScrollTriggerRefresh ( ) ; // Effects initAllPara…" at bounding box center [340, 160] width 373 height 206
paste textarea
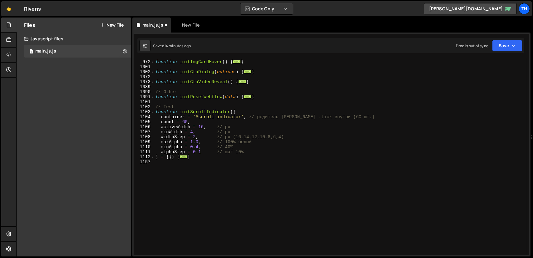
scroll to position [384, 0]
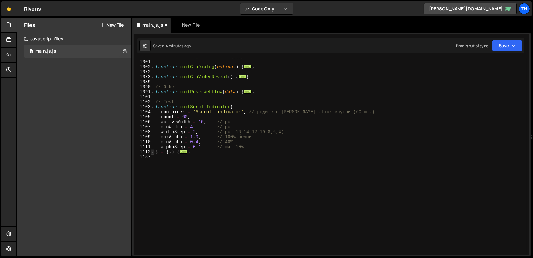
click at [152, 153] on span at bounding box center [152, 151] width 3 height 5
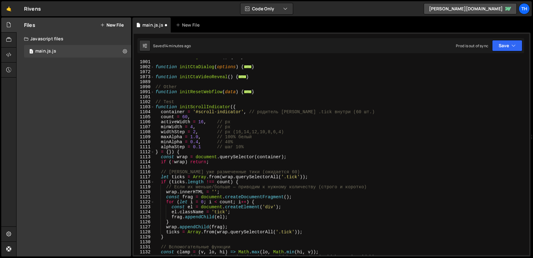
scroll to position [347, 0]
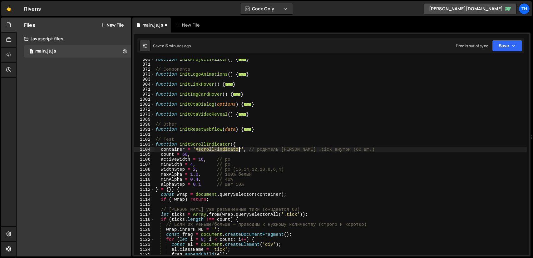
drag, startPoint x: 198, startPoint y: 149, endPoint x: 239, endPoint y: 149, distance: 41.5
click at [239, 149] on div "function initProjectsFilter ( ) { ... } // Components function initLogoAnimatio…" at bounding box center [340, 160] width 373 height 206
click at [497, 47] on button "Save" at bounding box center [507, 45] width 30 height 11
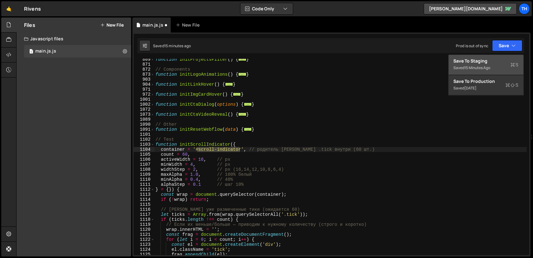
click at [484, 60] on div "Save to Staging S" at bounding box center [486, 61] width 65 height 6
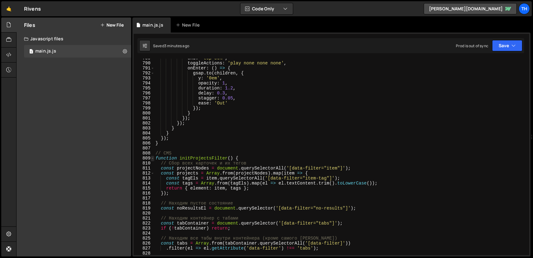
click at [153, 159] on span at bounding box center [152, 158] width 3 height 5
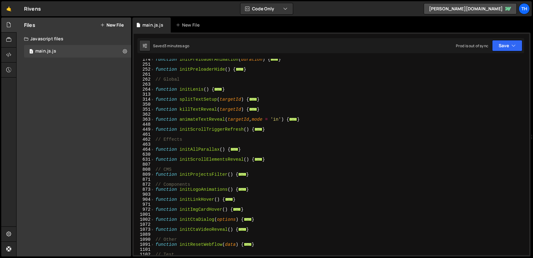
scroll to position [42, 0]
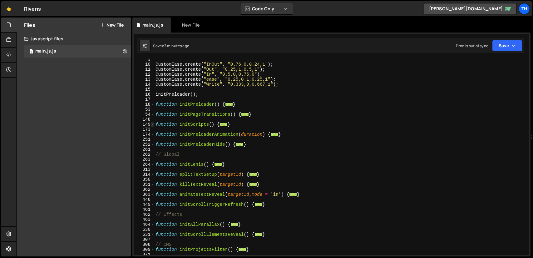
click at [153, 126] on span at bounding box center [152, 124] width 3 height 5
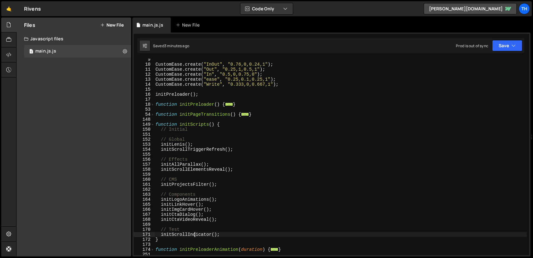
click at [196, 236] on div "CustomEase . create ( "InOut" , "0.76,0,0.24,1" ) ; CustomEase . create ( "Out"…" at bounding box center [340, 160] width 373 height 206
type textarea "initScrollIndicator();"
click at [196, 236] on div "CustomEase . create ( "InOut" , "0.76,0,0.24,1" ) ; CustomEase . create ( "Out"…" at bounding box center [340, 160] width 373 height 206
click at [497, 48] on button "Save" at bounding box center [507, 45] width 30 height 11
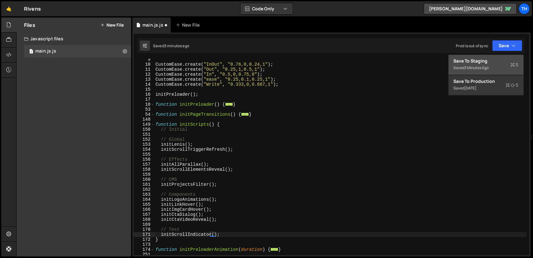
click at [485, 61] on div "Save to Staging S" at bounding box center [486, 61] width 65 height 6
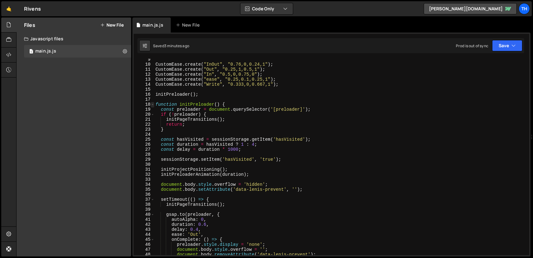
click at [153, 104] on span at bounding box center [152, 104] width 3 height 5
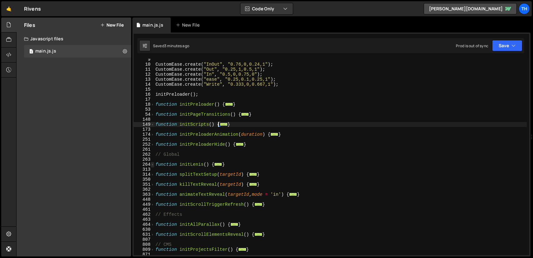
click at [152, 163] on span at bounding box center [152, 164] width 3 height 5
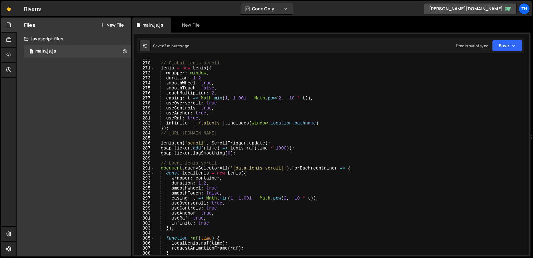
scroll to position [136, 0]
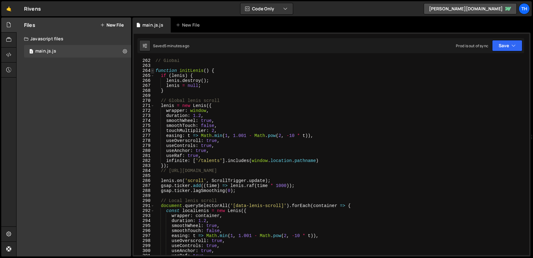
click at [152, 69] on span at bounding box center [152, 70] width 3 height 5
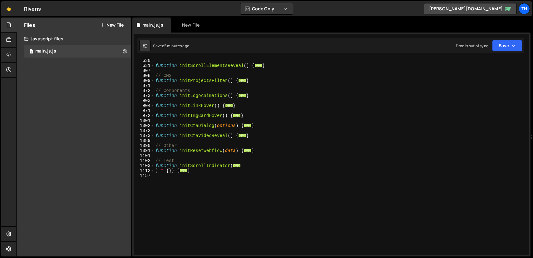
scroll to position [229, 0]
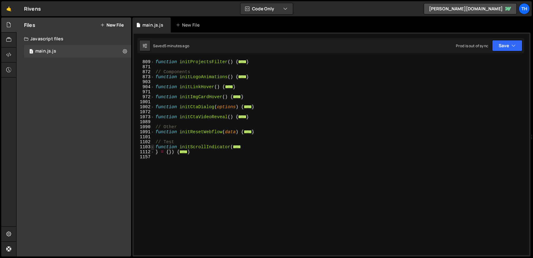
click at [153, 145] on span at bounding box center [152, 146] width 3 height 5
